Goal: Information Seeking & Learning: Learn about a topic

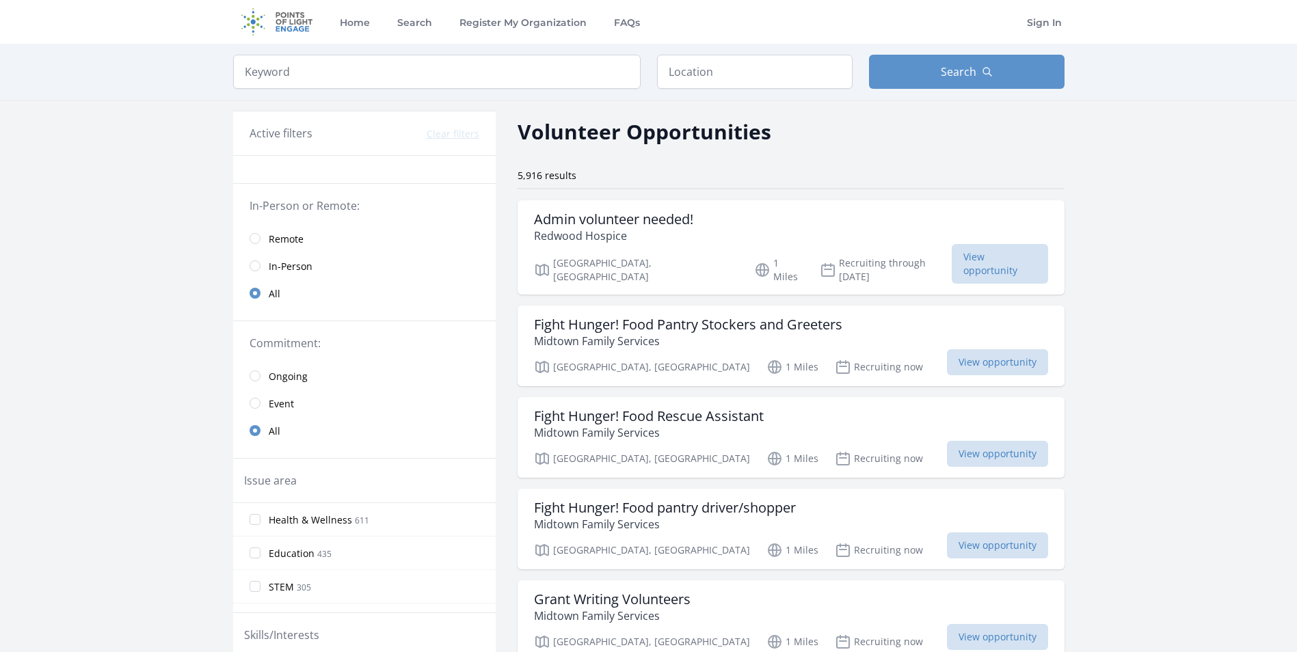
click at [275, 235] on span "Remote" at bounding box center [286, 239] width 35 height 14
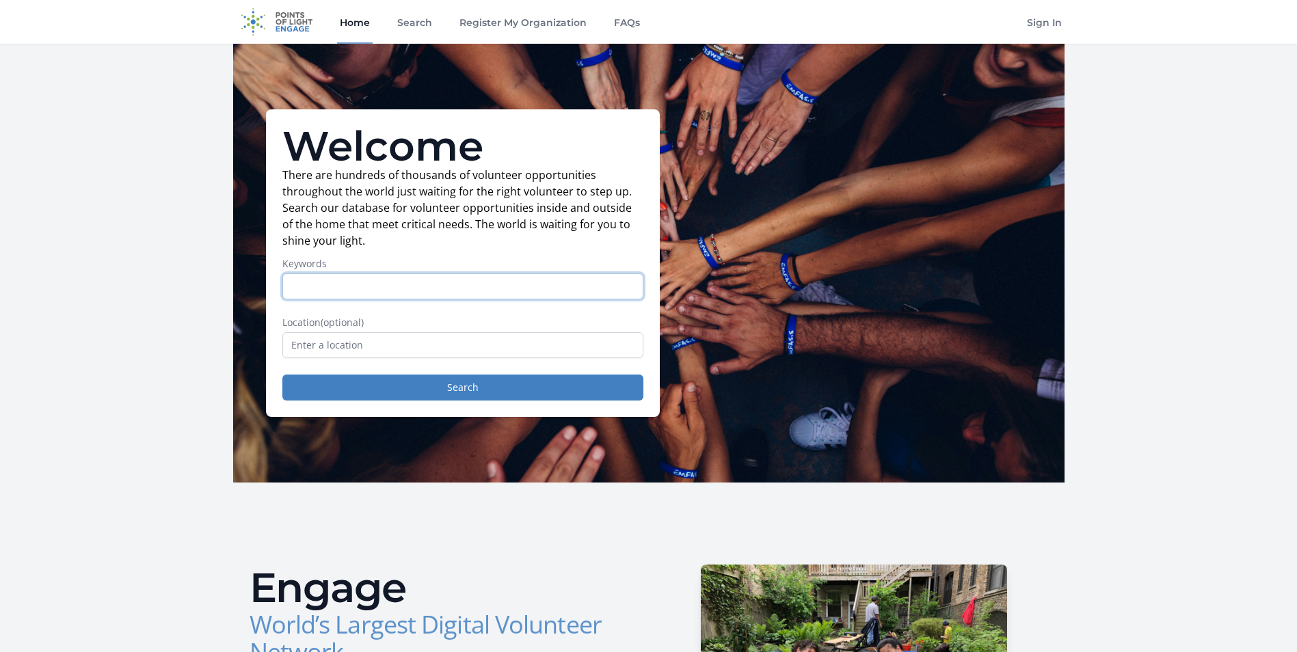
click at [400, 282] on input "Keywords" at bounding box center [462, 286] width 361 height 26
click at [334, 287] on input "Product manager" at bounding box center [462, 286] width 361 height 26
type input "Product Manager"
click at [314, 343] on input "text" at bounding box center [462, 345] width 361 height 26
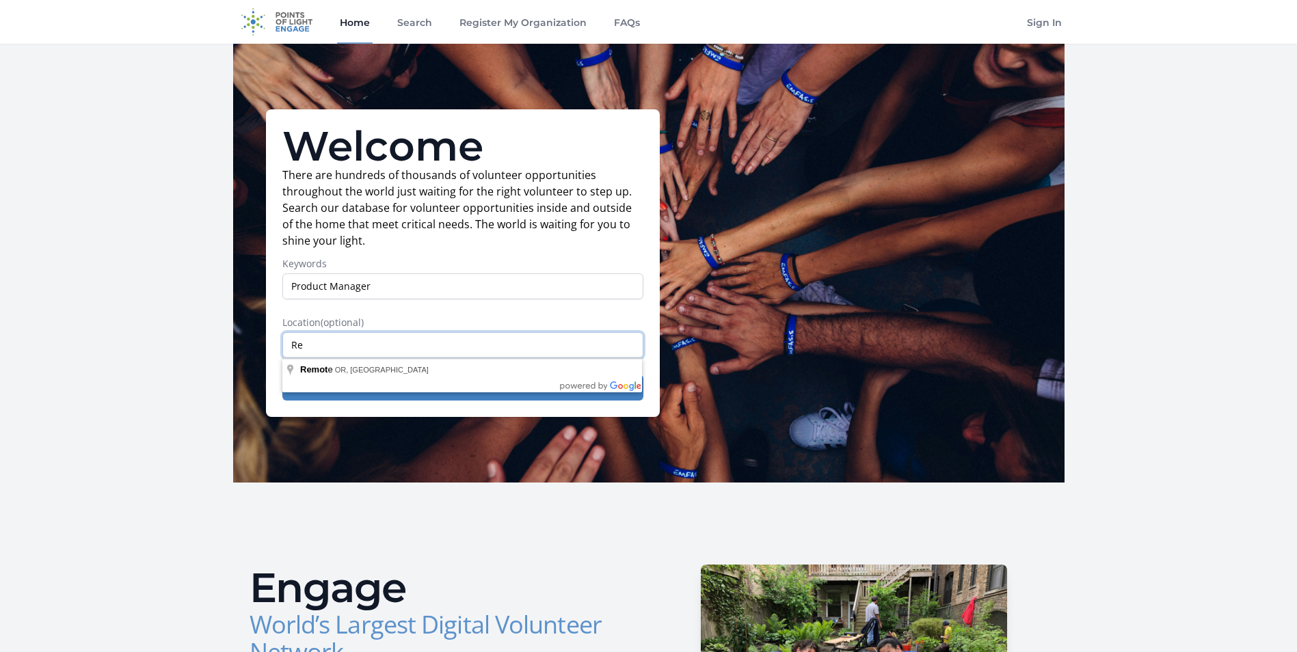
type input "R"
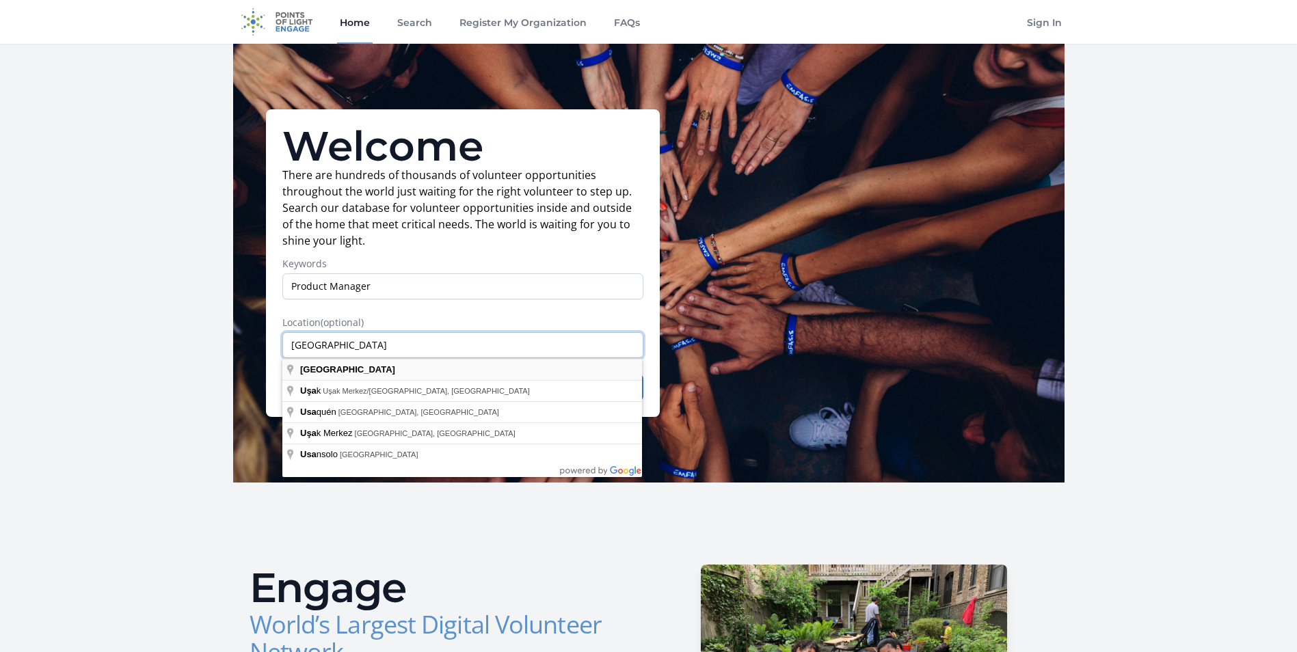
type input "USA"
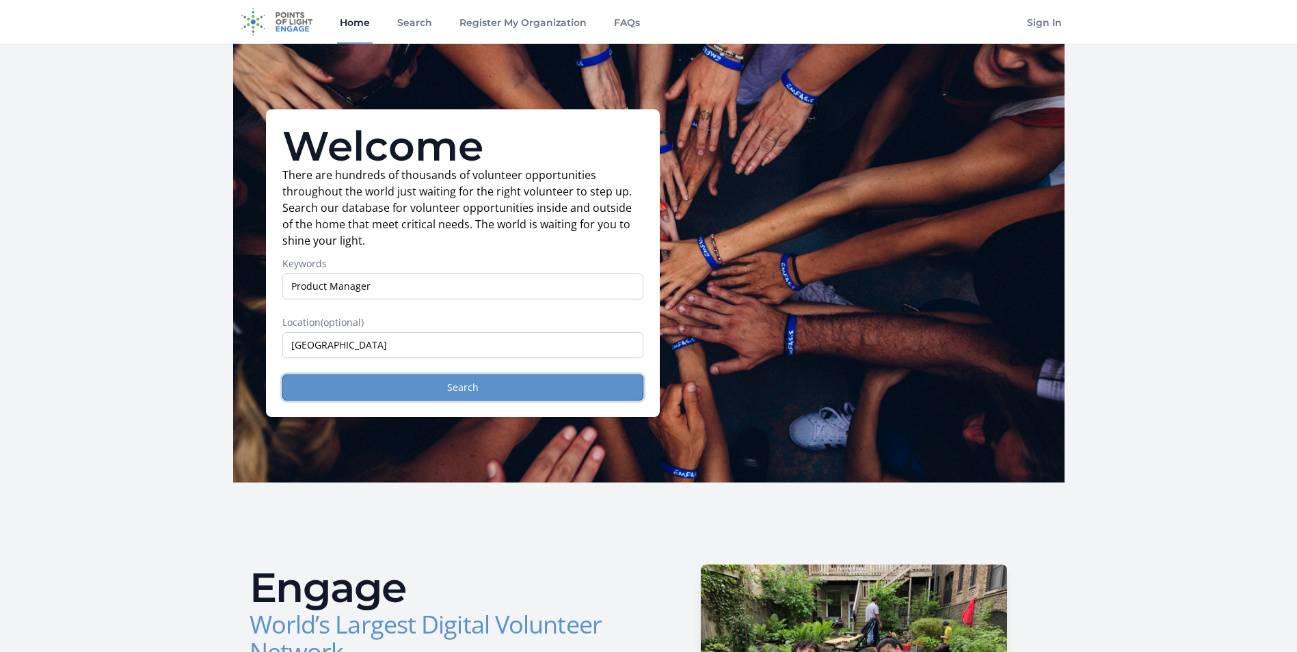
click at [443, 379] on button "Search" at bounding box center [462, 388] width 361 height 26
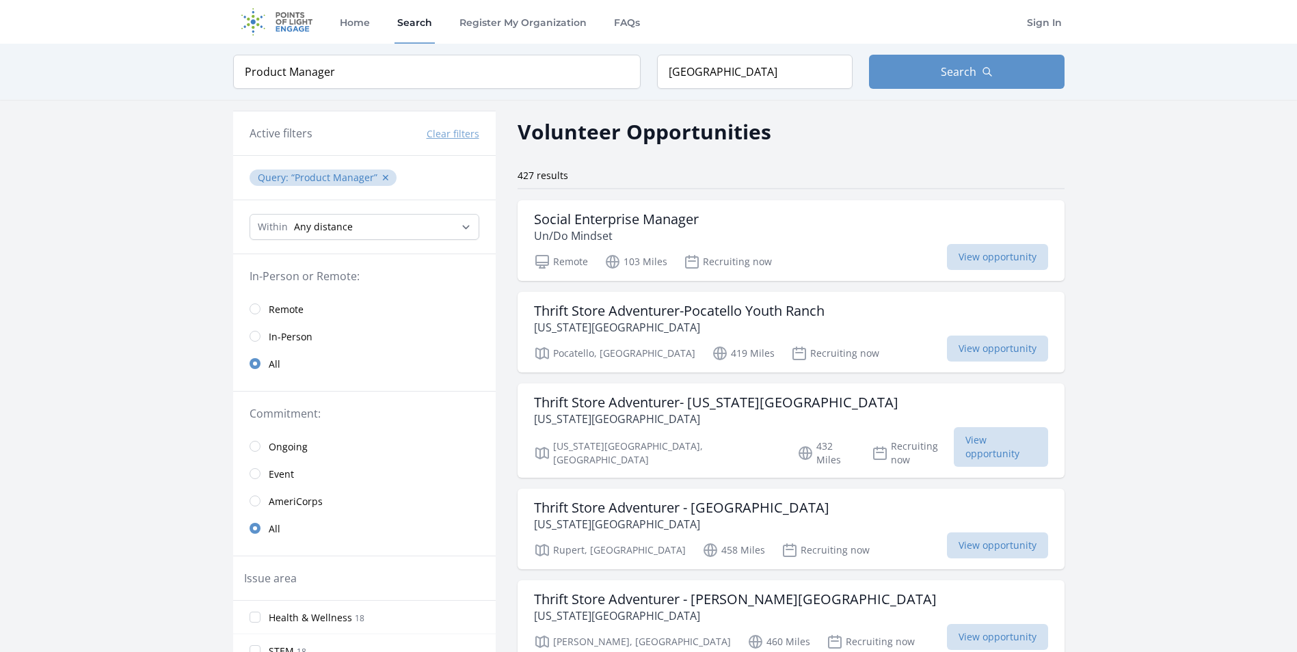
click at [279, 314] on span "Remote" at bounding box center [286, 310] width 35 height 14
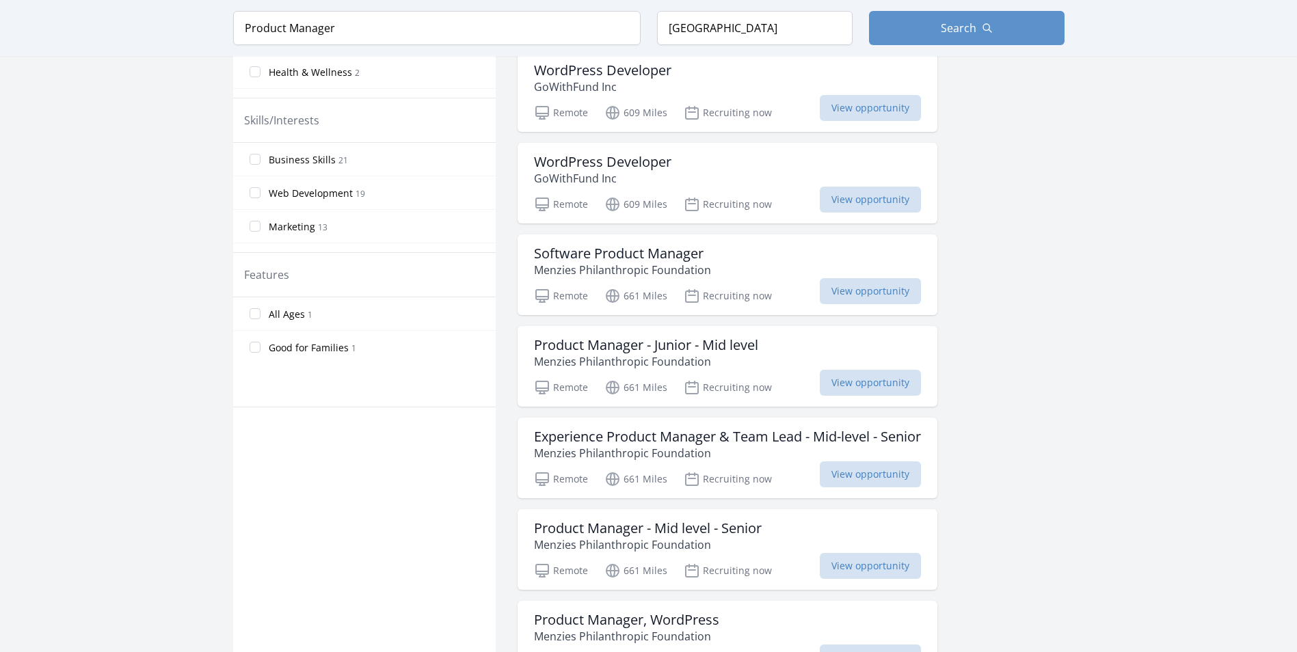
scroll to position [608, 0]
click at [671, 252] on h3 "Software Product Manager" at bounding box center [622, 252] width 177 height 16
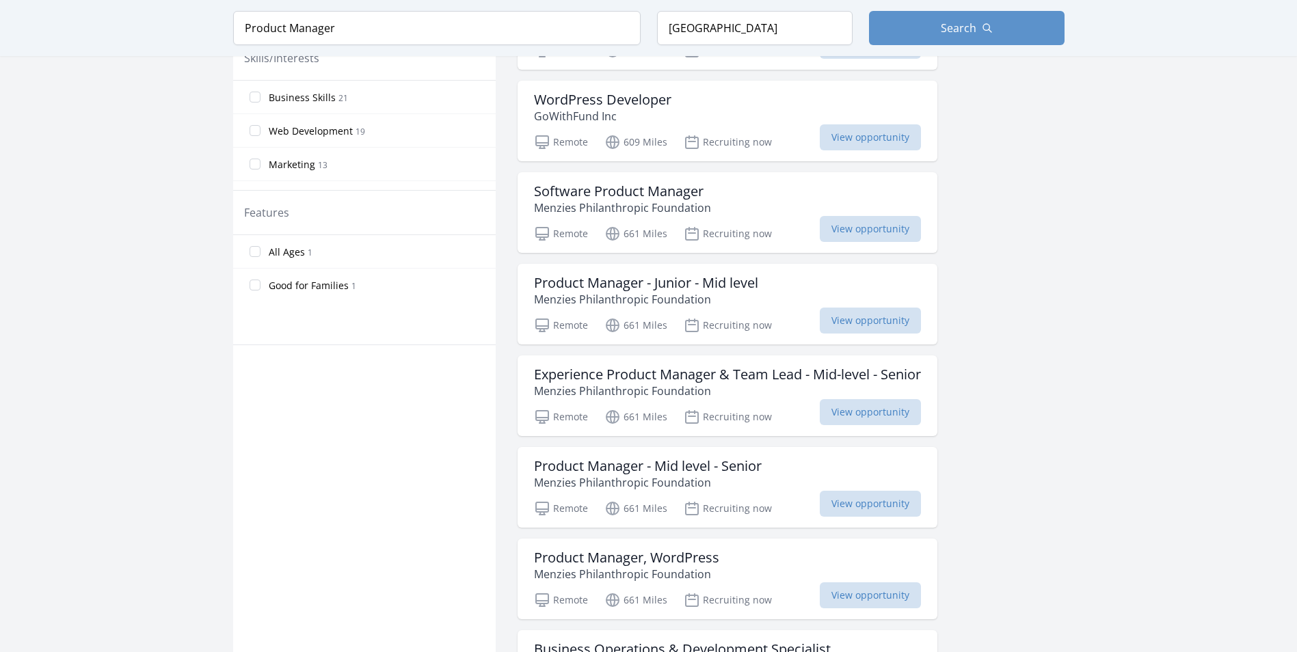
scroll to position [670, 0]
click at [606, 286] on h3 "Product Manager - Junior - Mid level" at bounding box center [646, 282] width 224 height 16
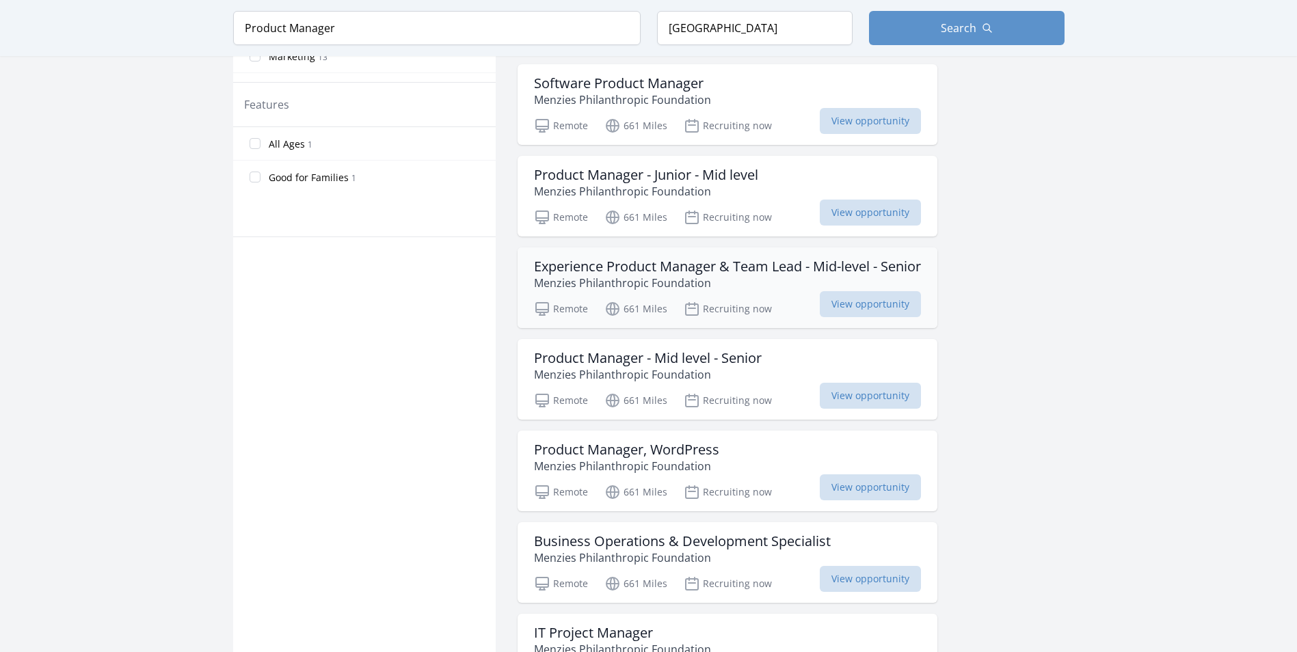
scroll to position [778, 0]
click at [619, 274] on p "Menzies Philanthropic Foundation" at bounding box center [727, 282] width 387 height 16
click at [704, 371] on p "Menzies Philanthropic Foundation" at bounding box center [648, 374] width 228 height 16
click at [667, 456] on h3 "Product Manager, WordPress" at bounding box center [626, 449] width 185 height 16
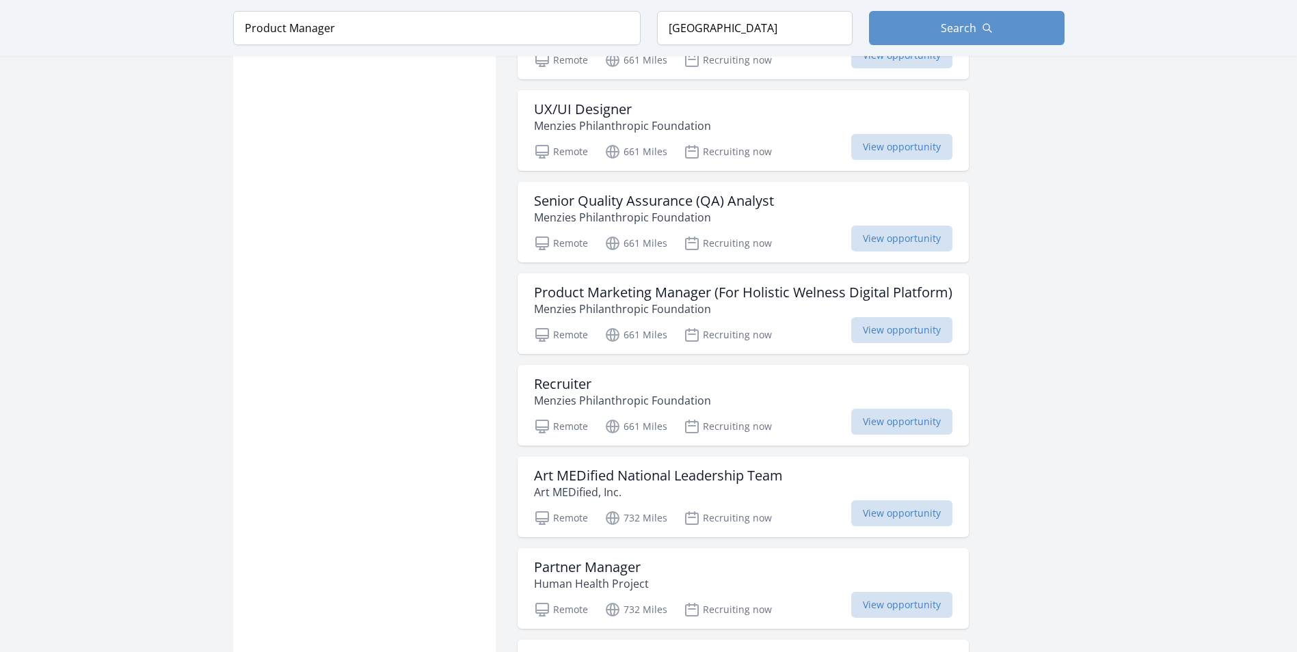
scroll to position [1760, 0]
click at [684, 292] on h3 "Product Marketing Manager (For Holistic Welness Digital Platform)" at bounding box center [743, 292] width 418 height 16
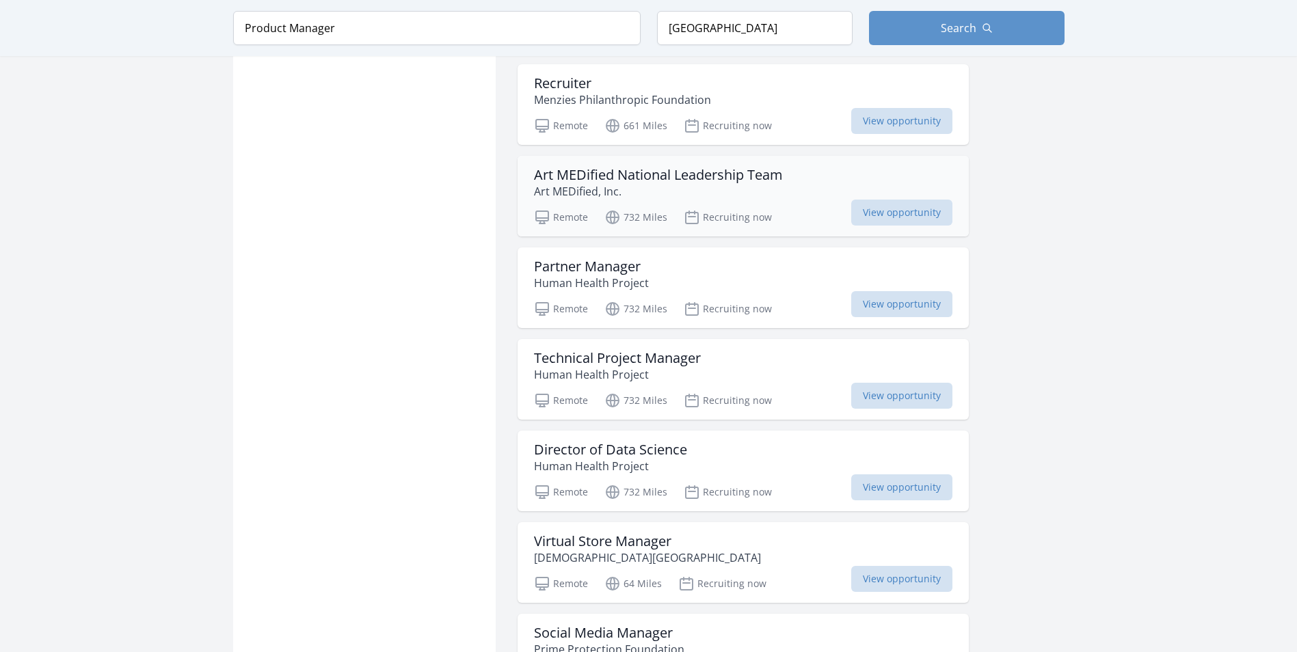
scroll to position [2061, 0]
click at [641, 177] on h3 "Art MEDified National Leadership Team" at bounding box center [658, 174] width 249 height 16
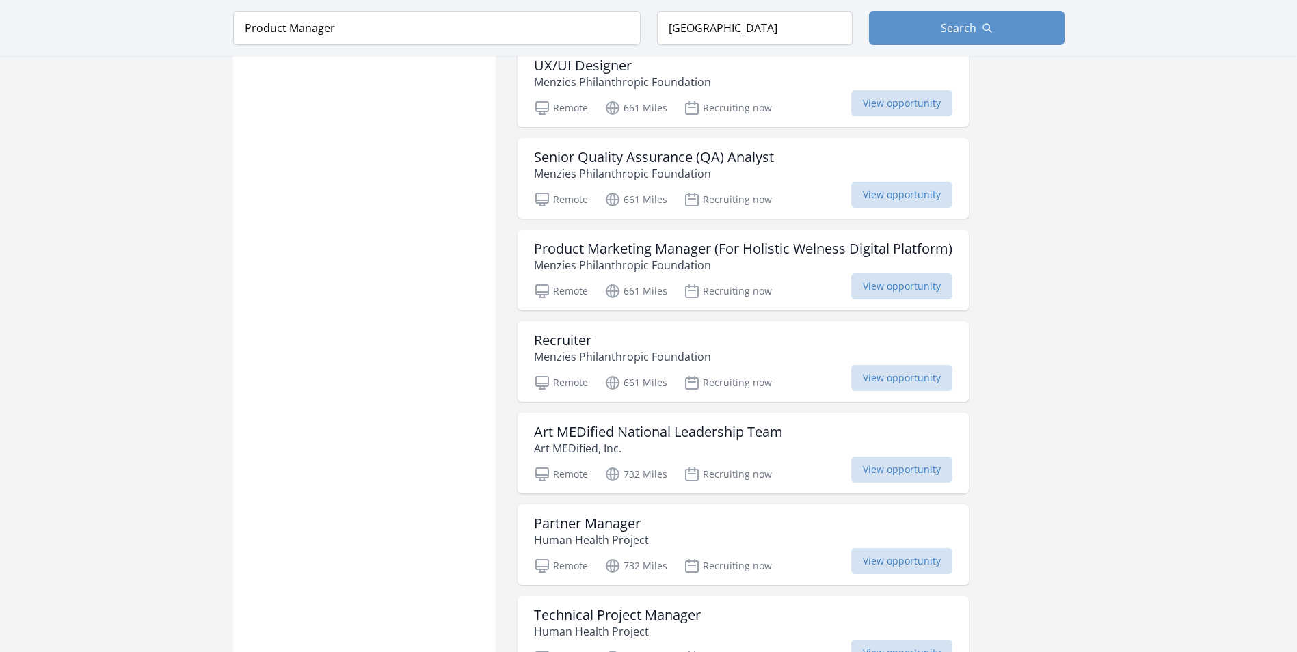
scroll to position [1801, 0]
click at [724, 257] on h3 "Product Marketing Manager (For Holistic Welness Digital Platform)" at bounding box center [743, 251] width 418 height 16
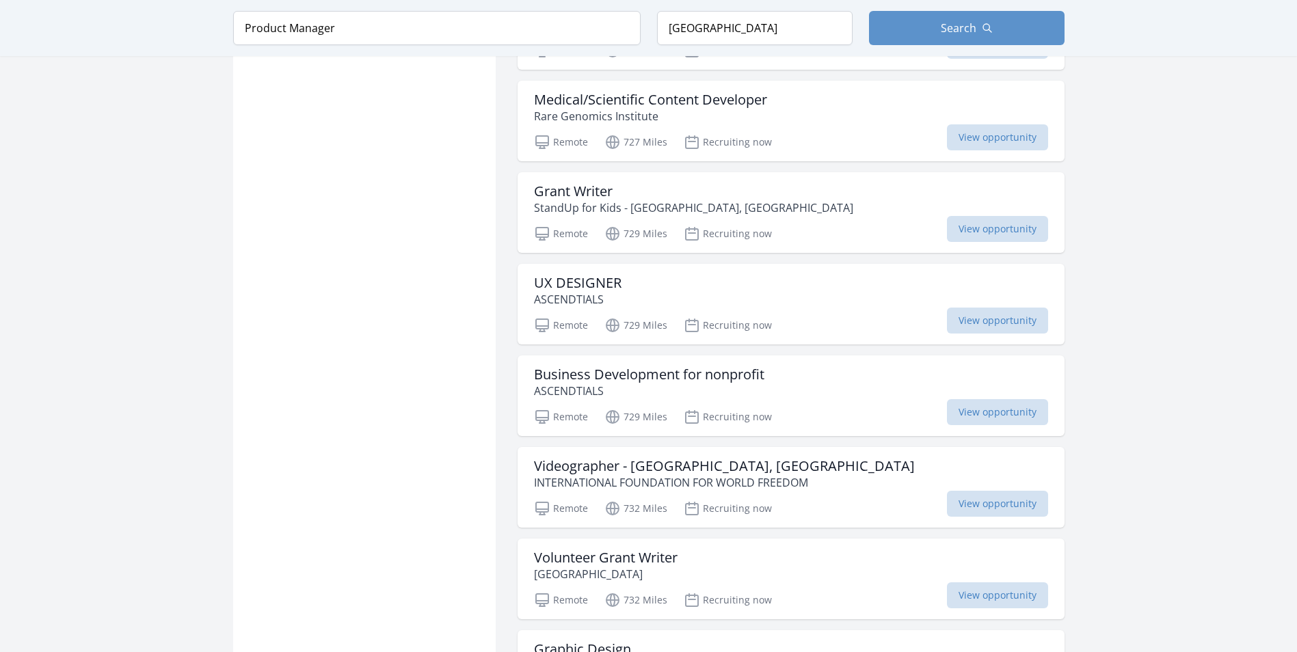
scroll to position [5674, 0]
click at [610, 276] on h3 "UX DESIGNER" at bounding box center [578, 282] width 88 height 16
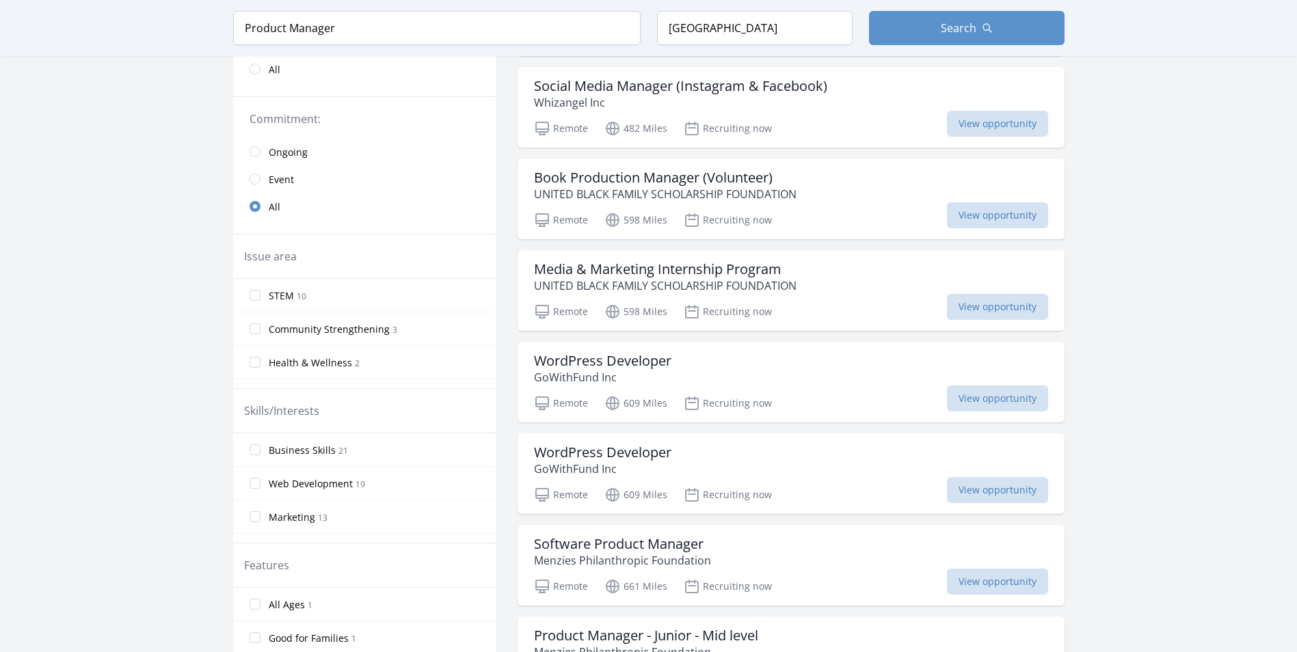
scroll to position [0, 0]
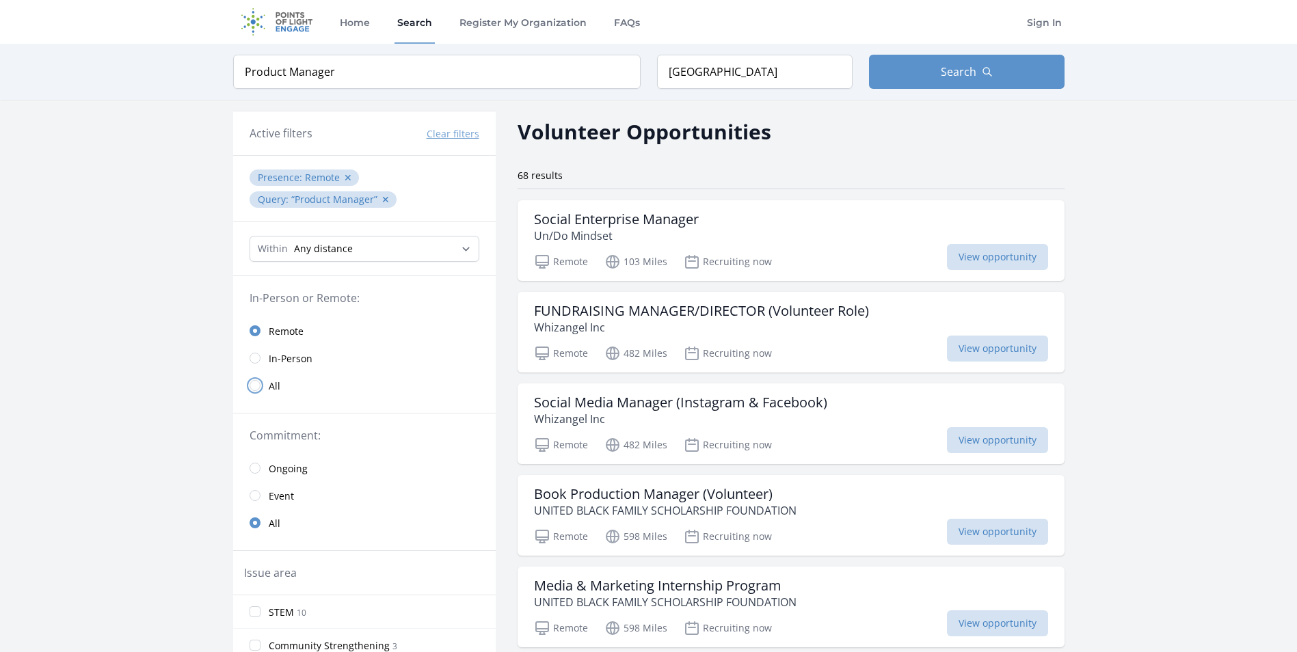
click at [256, 384] on input "radio" at bounding box center [255, 385] width 11 height 11
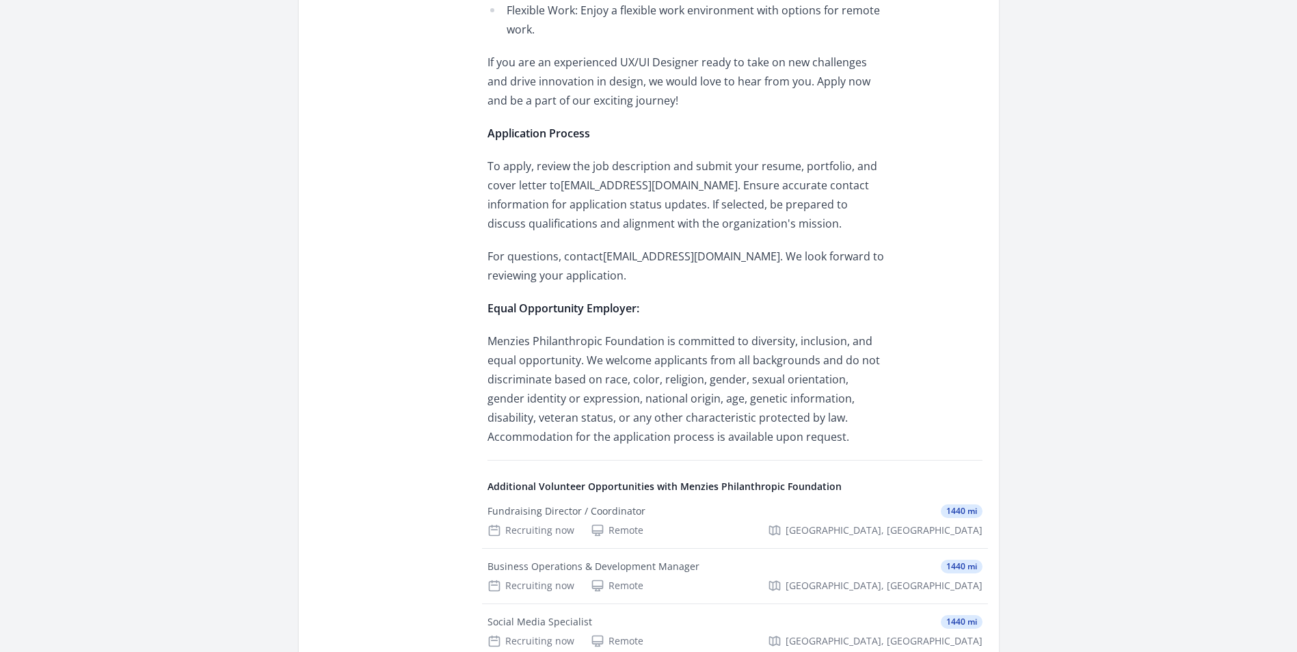
scroll to position [2053, 0]
